Goal: Find specific page/section: Find specific page/section

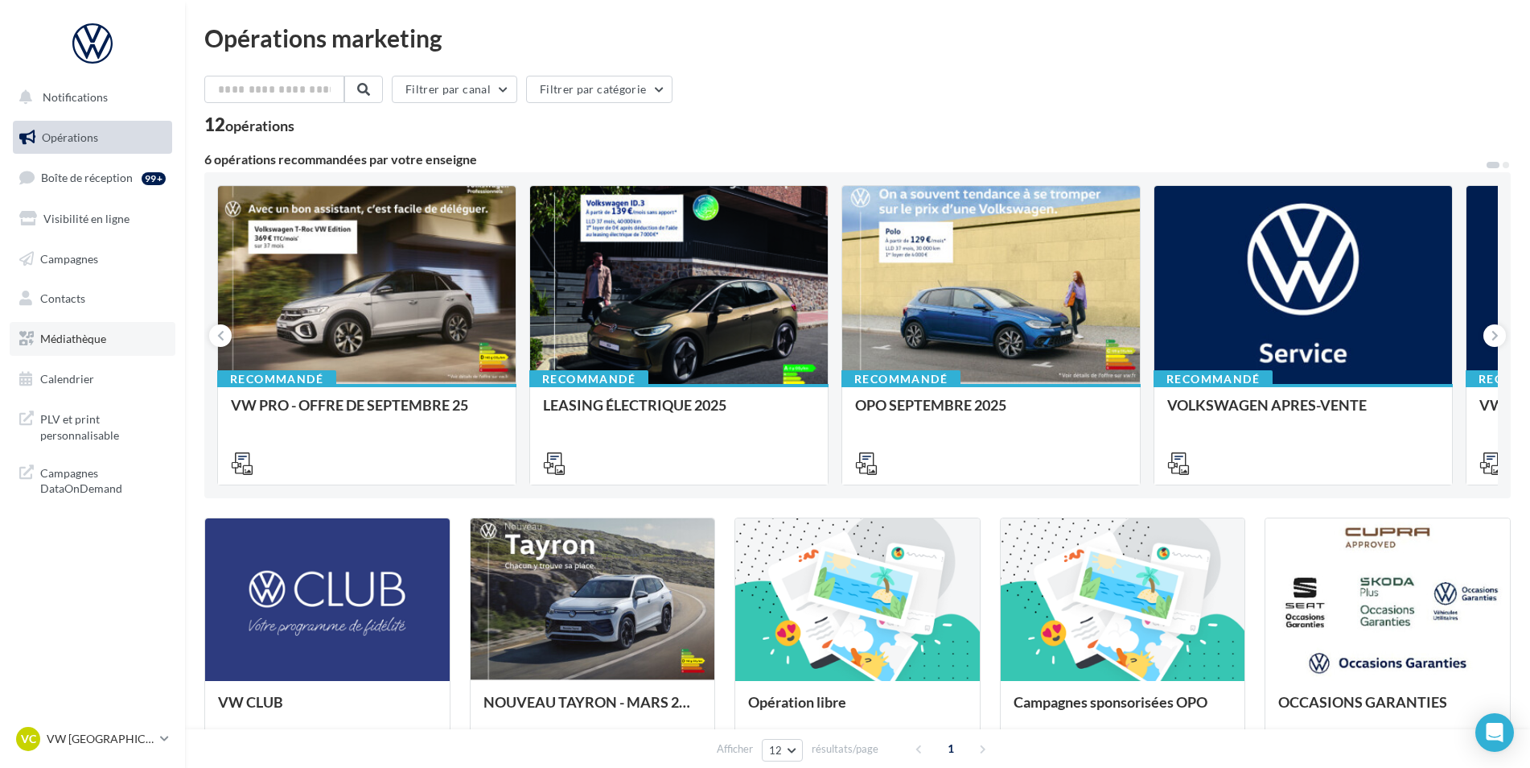
click at [77, 343] on span "Médiathèque" at bounding box center [73, 339] width 66 height 14
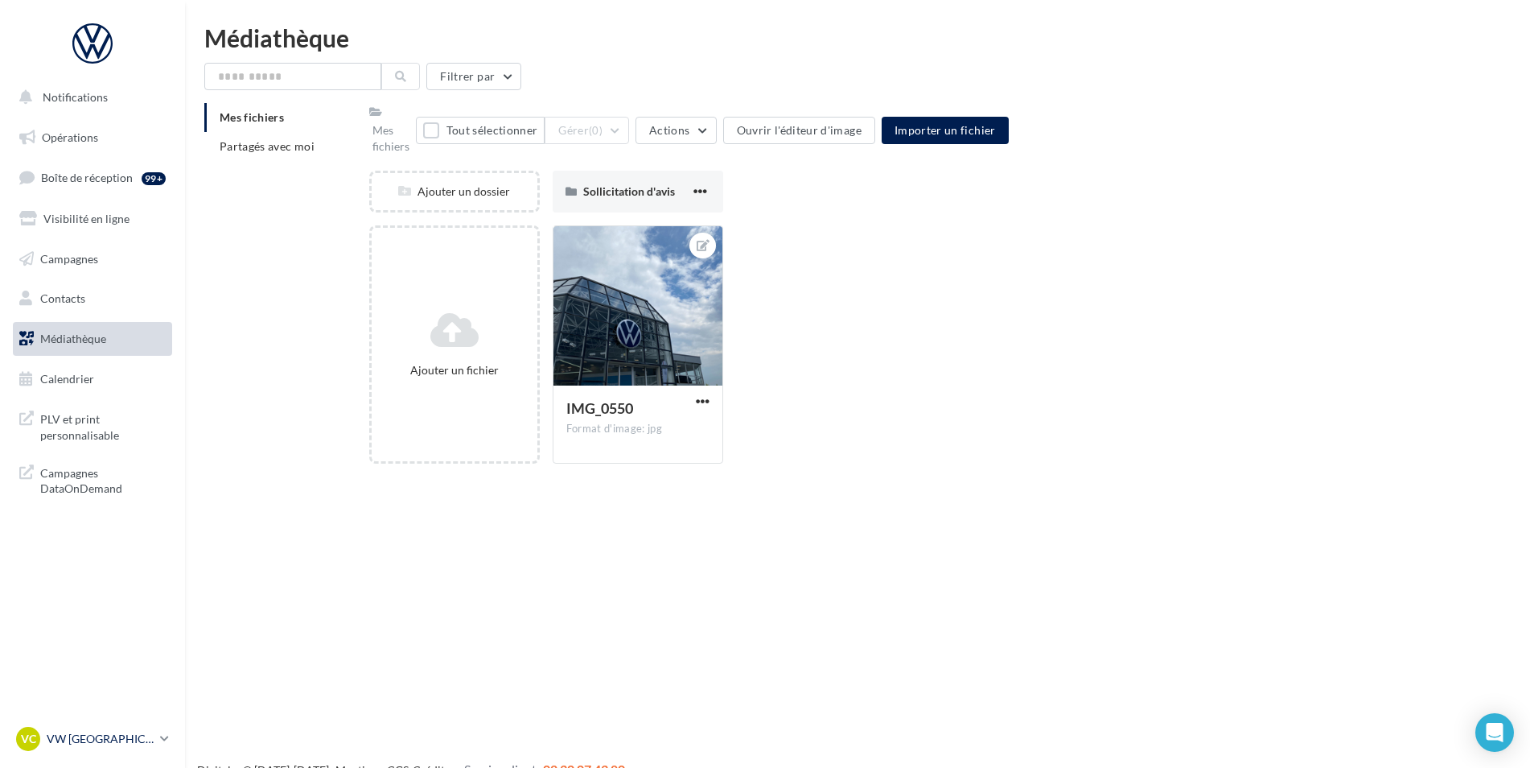
click at [80, 468] on p "VW [GEOGRAPHIC_DATA]" at bounding box center [100, 739] width 107 height 16
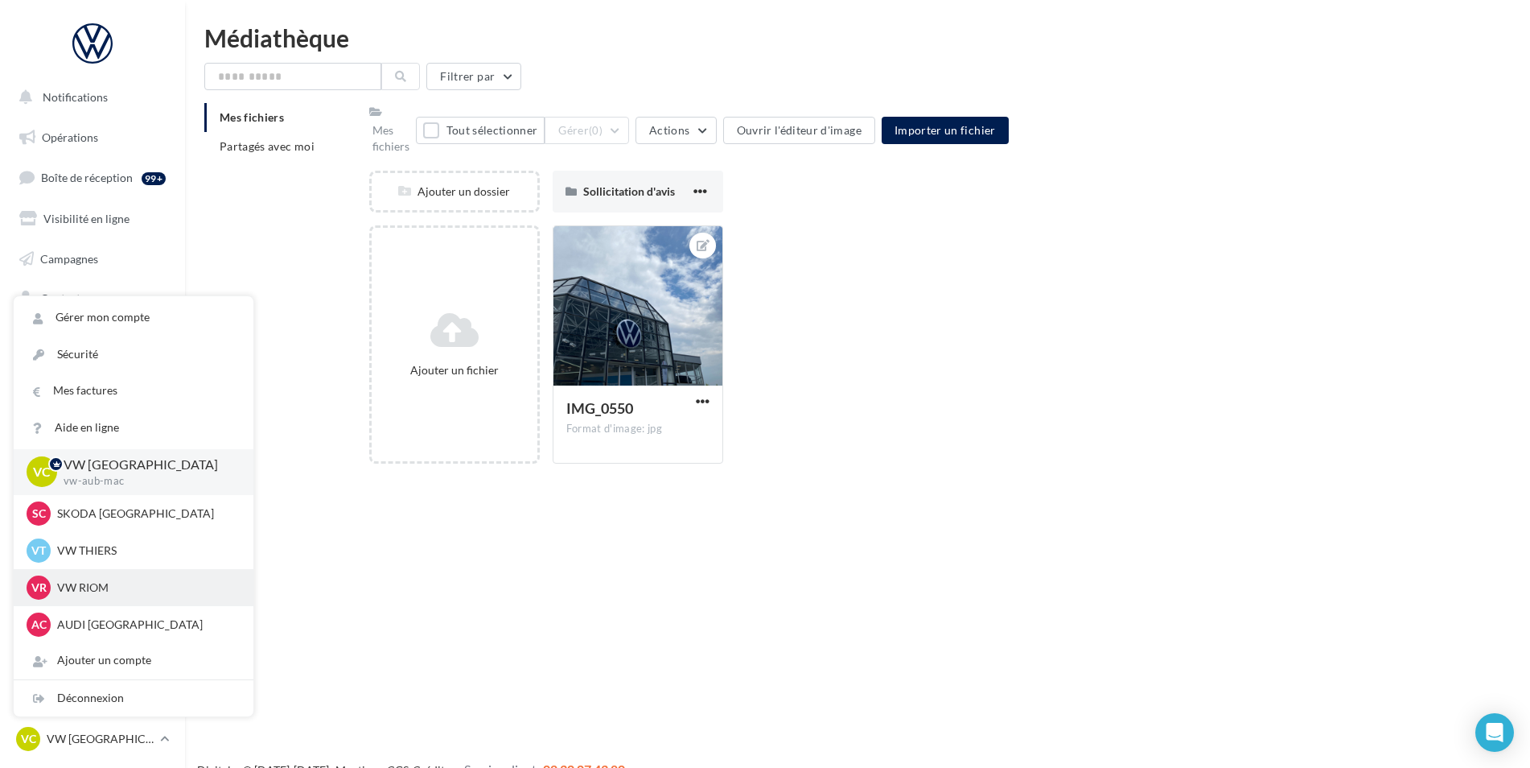
click at [102, 468] on p "VW RIOM" at bounding box center [145, 587] width 177 height 16
